Goal: Task Accomplishment & Management: Manage account settings

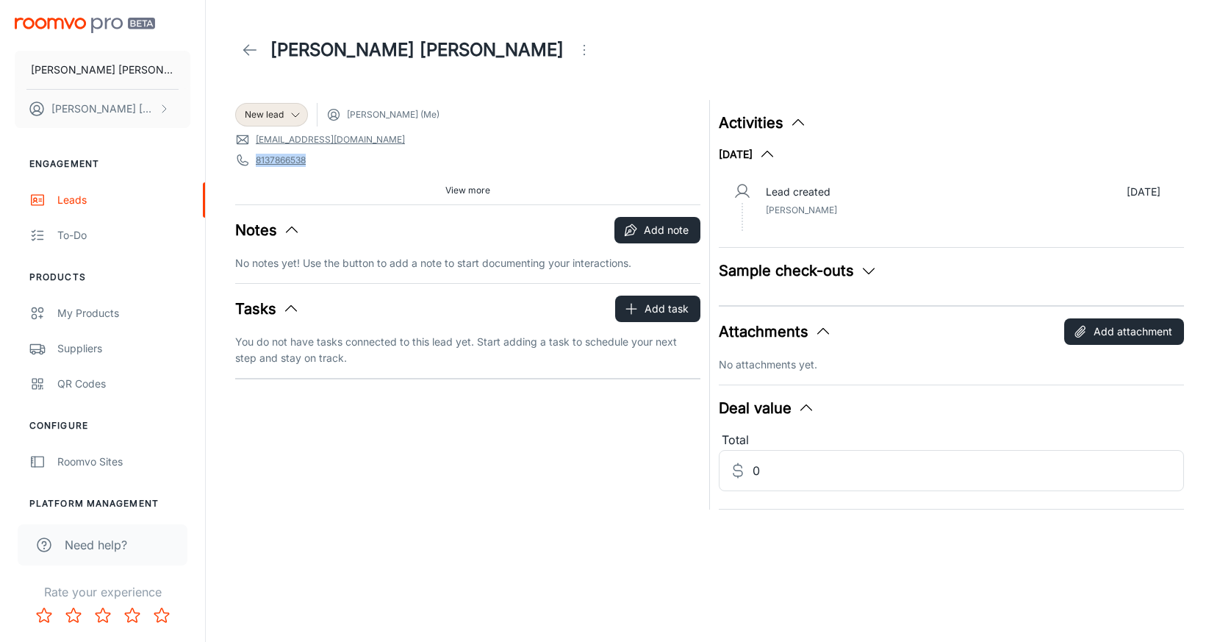
click at [254, 50] on line at bounding box center [250, 50] width 12 height 0
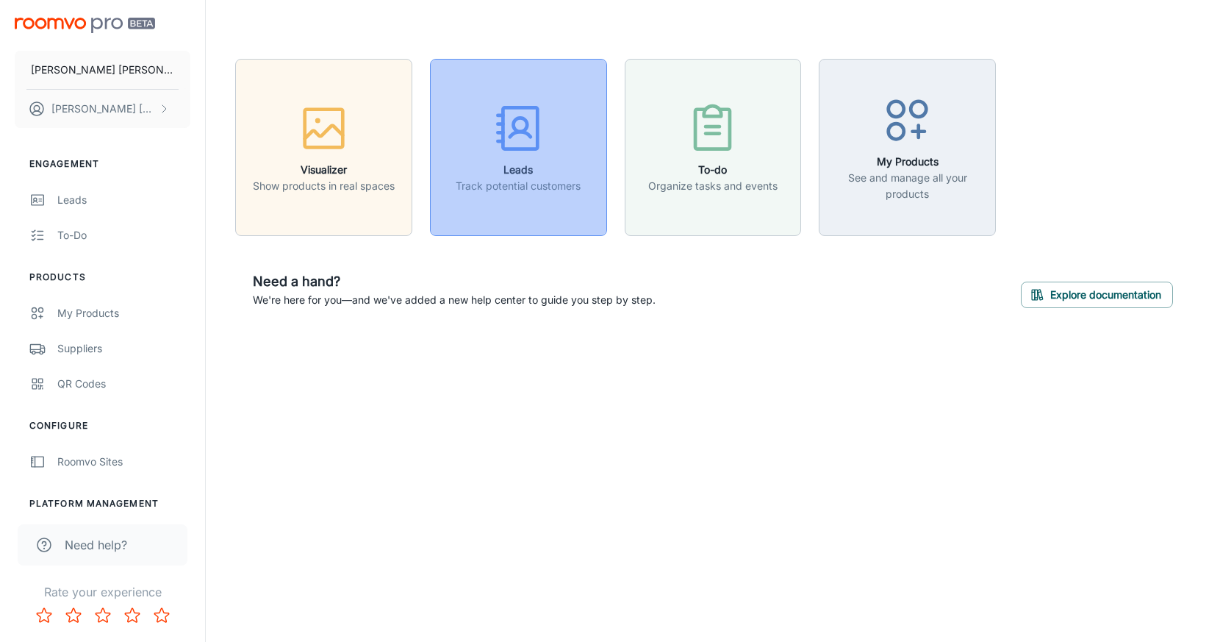
click at [534, 143] on icon "button" at bounding box center [518, 128] width 55 height 55
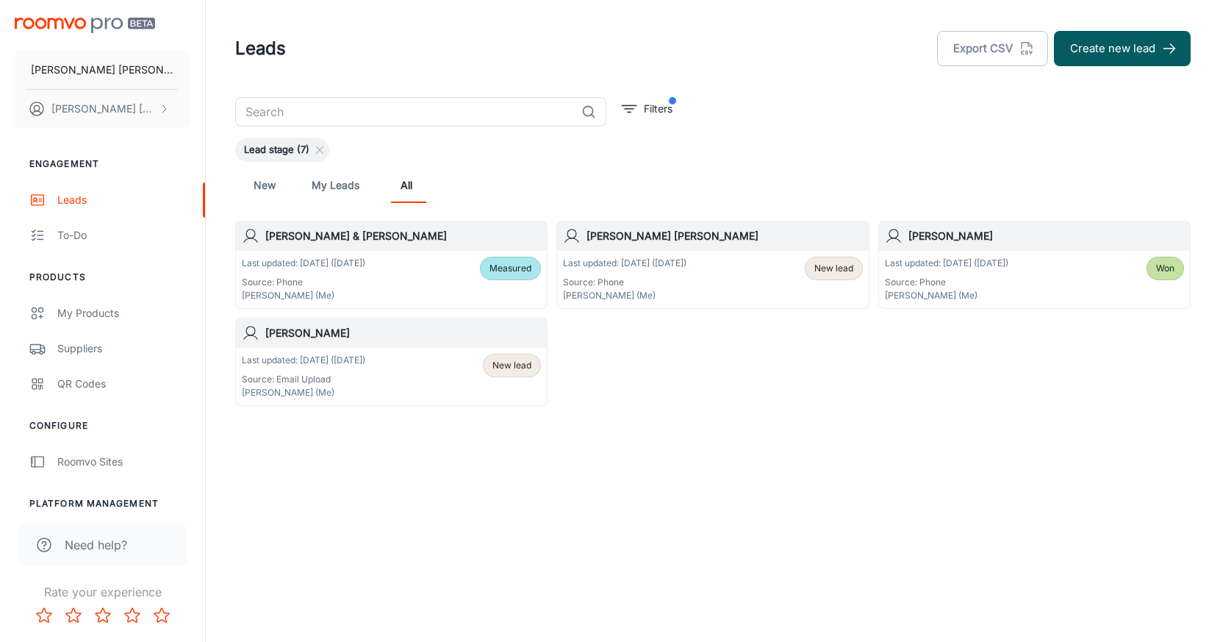
click at [394, 341] on div "[PERSON_NAME]" at bounding box center [391, 332] width 311 height 29
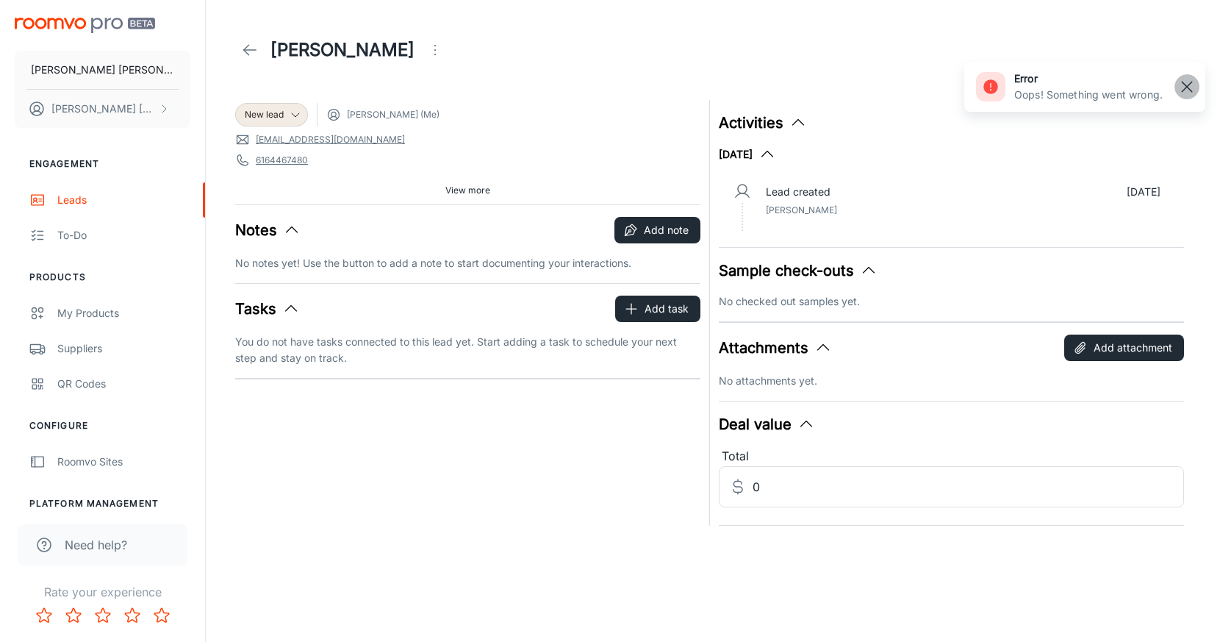
click at [1189, 89] on line "button" at bounding box center [1187, 87] width 10 height 10
click at [455, 193] on span "View more" at bounding box center [467, 190] width 45 height 13
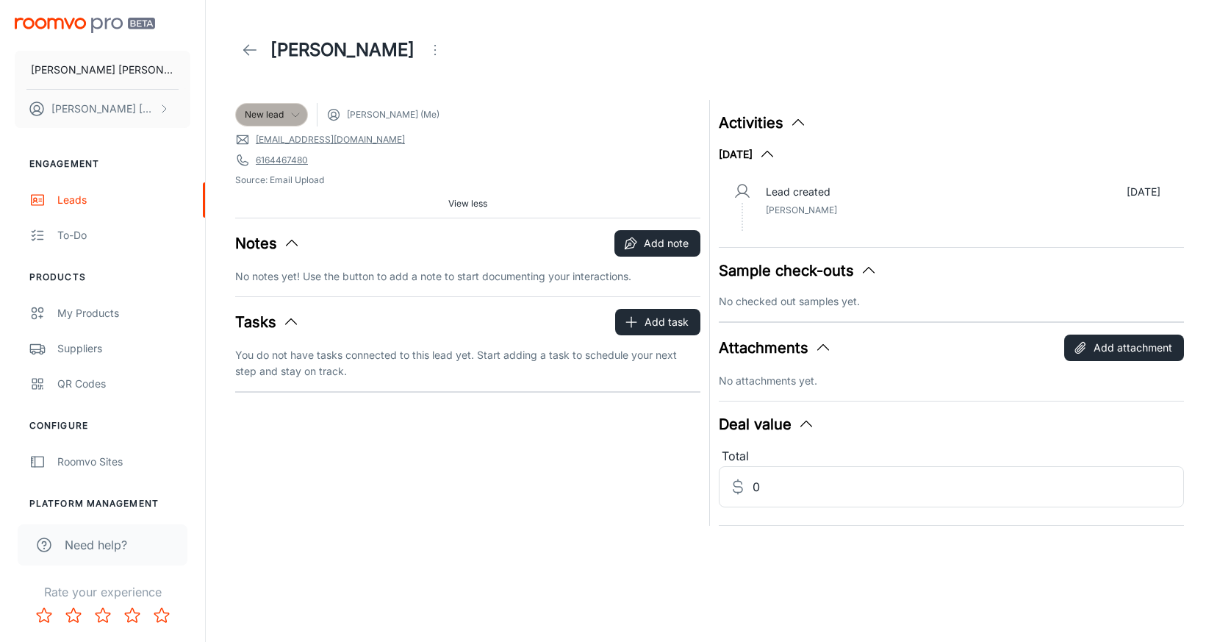
click at [296, 115] on icon at bounding box center [296, 115] width 12 height 12
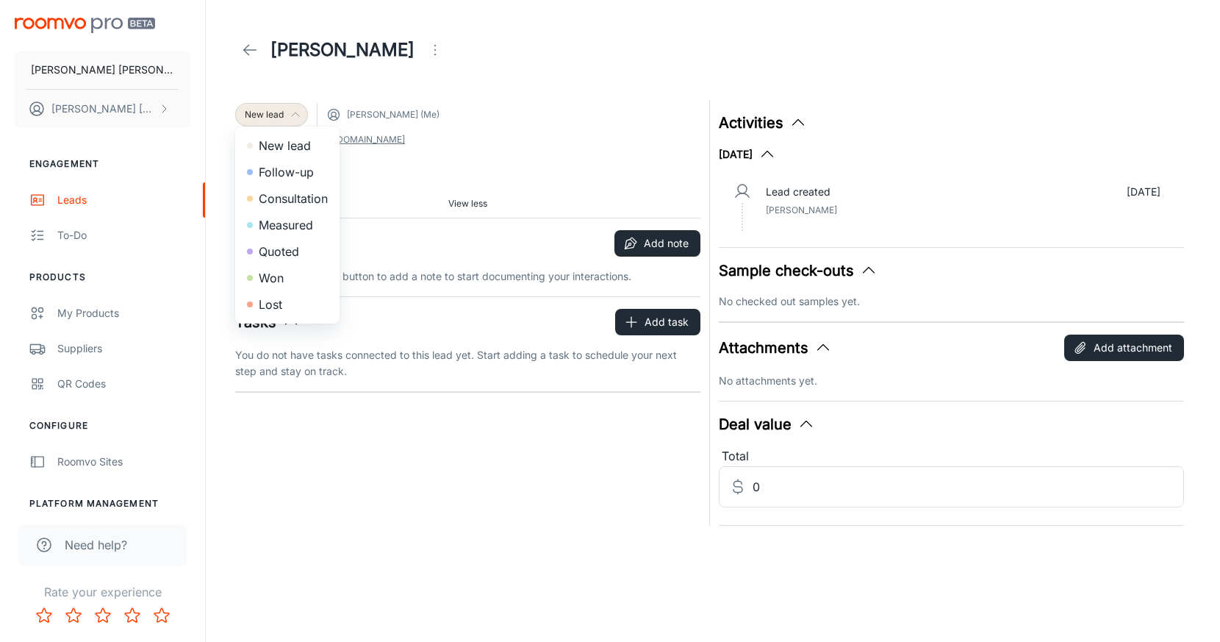
click at [356, 138] on div at bounding box center [610, 321] width 1220 height 642
